Goal: Task Accomplishment & Management: Use online tool/utility

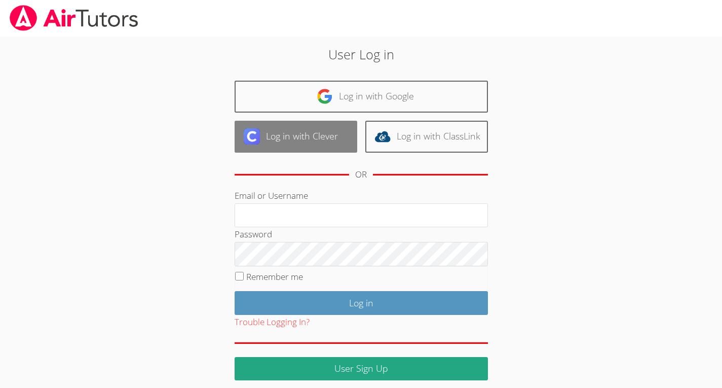
click at [321, 130] on link "Log in with Clever" at bounding box center [296, 137] width 123 height 32
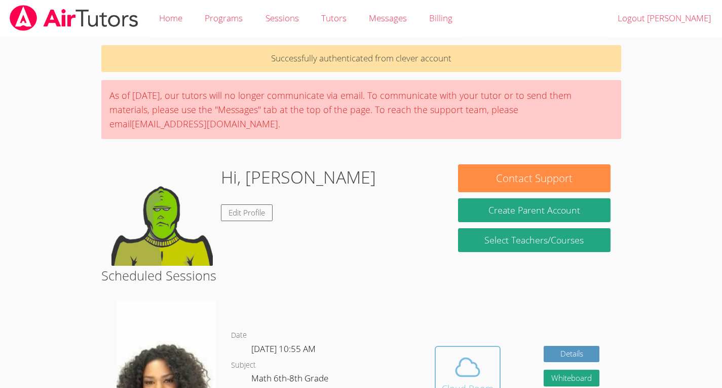
click at [478, 360] on icon at bounding box center [468, 367] width 28 height 28
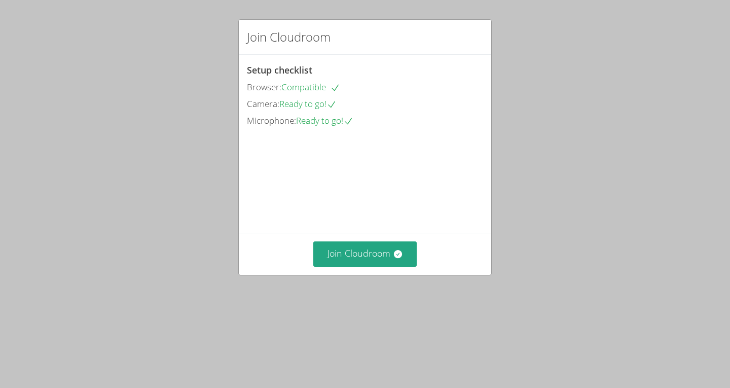
click at [344, 326] on div "Join Cloudroom Setup checklist Browser: Compatible Camera: Ready to go! Microph…" at bounding box center [365, 194] width 730 height 388
click at [339, 266] on button "Join Cloudroom" at bounding box center [365, 253] width 104 height 25
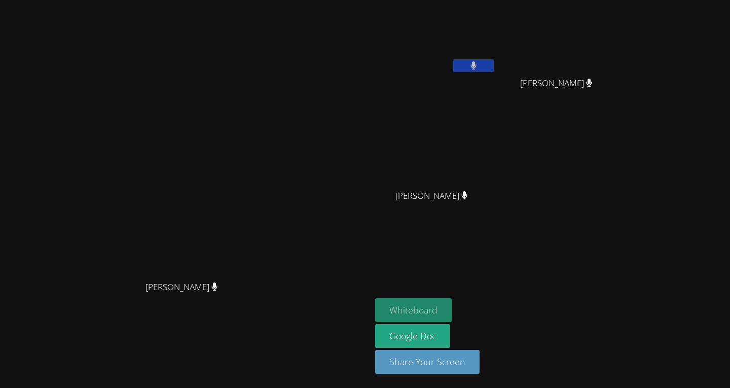
click at [379, 309] on button "Whiteboard" at bounding box center [413, 310] width 77 height 24
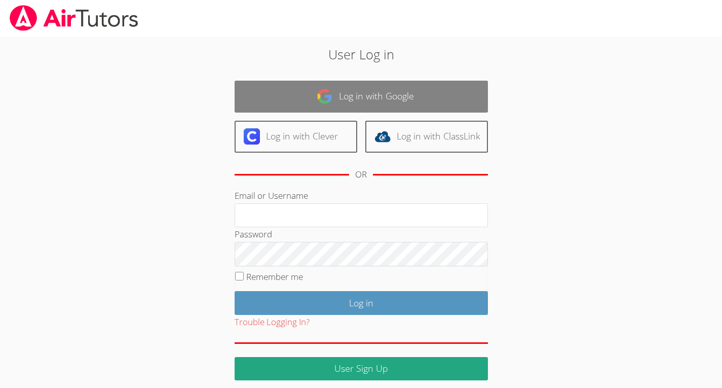
click at [422, 92] on link "Log in with Google" at bounding box center [361, 97] width 253 height 32
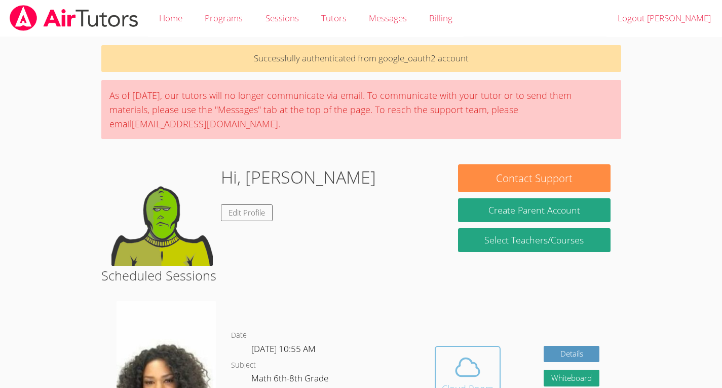
click at [450, 366] on span at bounding box center [468, 367] width 52 height 28
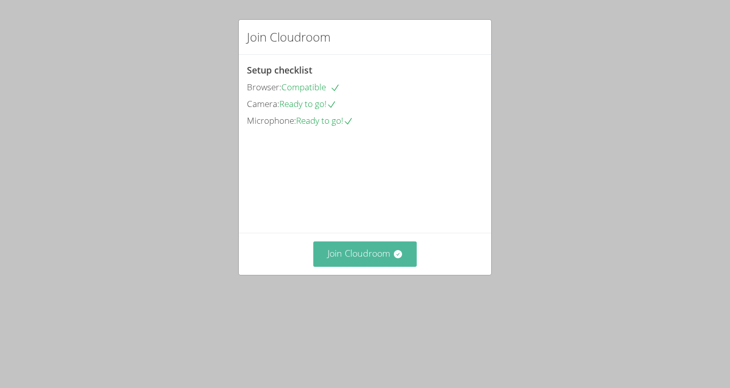
click at [371, 266] on button "Join Cloudroom" at bounding box center [365, 253] width 104 height 25
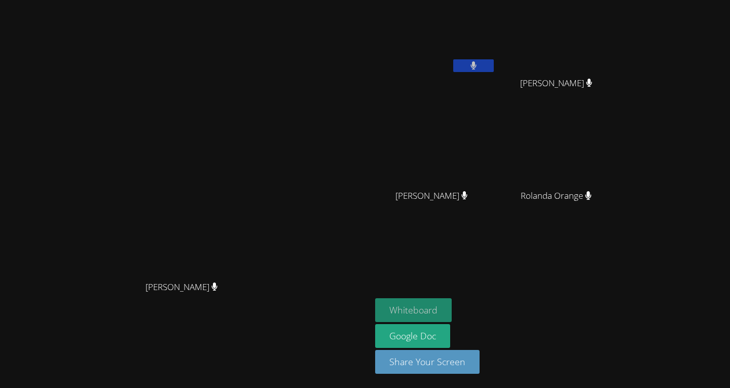
click at [452, 306] on button "Whiteboard" at bounding box center [413, 310] width 77 height 24
click at [620, 365] on div "Whiteboard Google Doc Share Your Screen" at bounding box center [497, 340] width 245 height 84
drag, startPoint x: 621, startPoint y: 365, endPoint x: 693, endPoint y: 329, distance: 79.8
click at [620, 329] on div "Whiteboard Google Doc Share Your Screen" at bounding box center [497, 340] width 245 height 84
click at [624, 265] on aside "Max-Welson Mathieu Rolanda Orange Rolanda Orange Christelle Renonce Christelle …" at bounding box center [497, 194] width 253 height 388
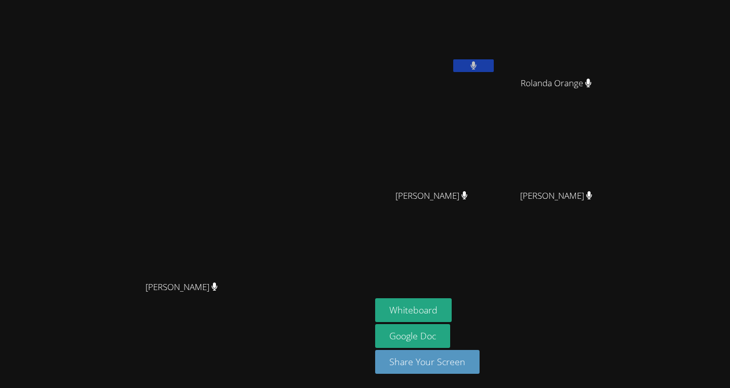
drag, startPoint x: 394, startPoint y: 135, endPoint x: 365, endPoint y: 291, distance: 158.7
click at [262, 276] on video at bounding box center [185, 173] width 152 height 204
click at [494, 66] on button at bounding box center [473, 65] width 41 height 13
click at [494, 70] on button at bounding box center [473, 65] width 41 height 13
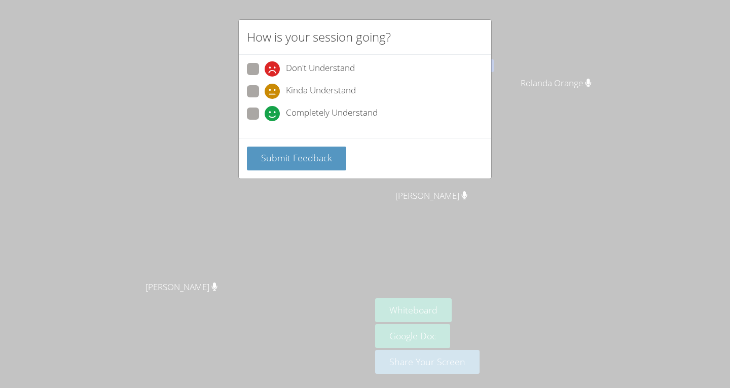
click at [265, 121] on span at bounding box center [265, 121] width 0 height 0
click at [265, 116] on input "Completely Understand" at bounding box center [269, 111] width 9 height 9
radio input "true"
click at [262, 156] on span "Submit Feedback" at bounding box center [296, 158] width 71 height 12
